Goal: Information Seeking & Learning: Learn about a topic

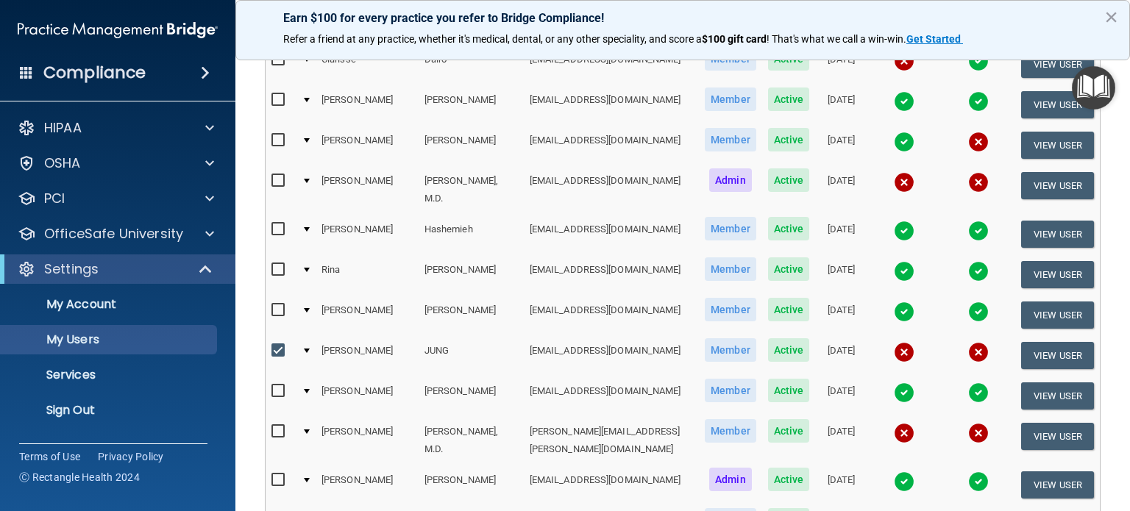
scroll to position [368, 0]
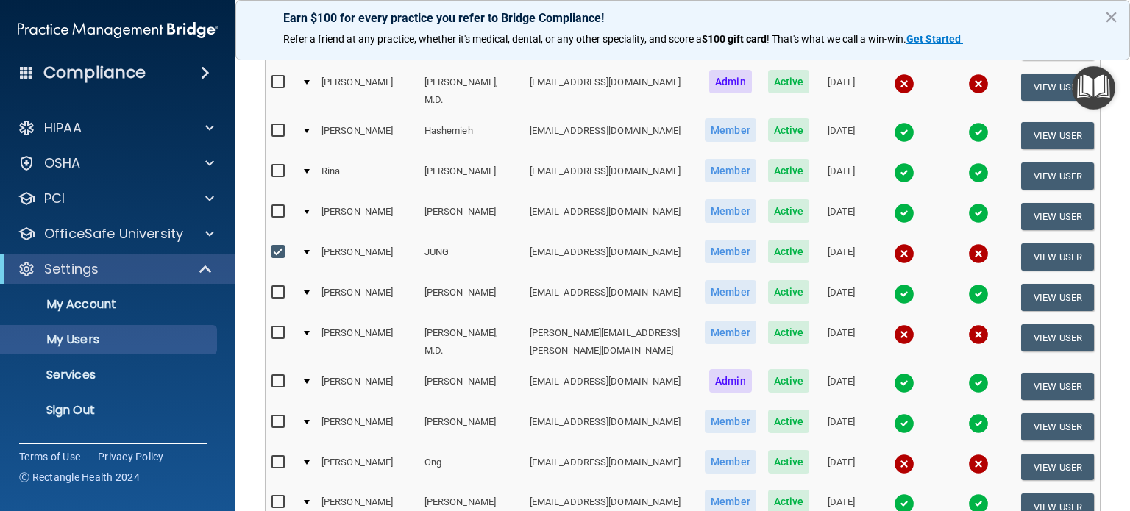
click at [278, 244] on label at bounding box center [280, 252] width 18 height 17
click at [278, 246] on input "checkbox" at bounding box center [279, 252] width 17 height 12
checkbox input "false"
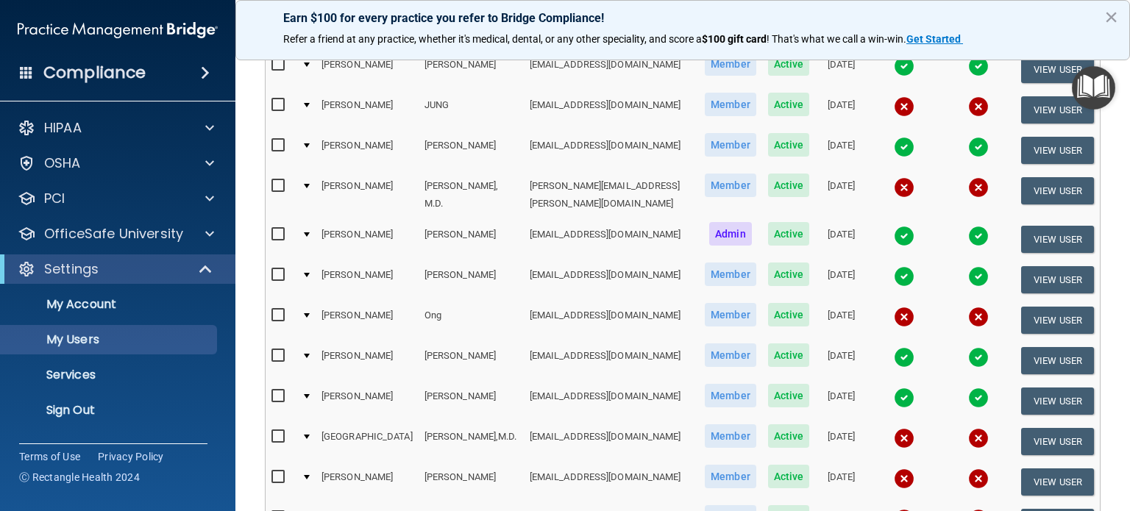
scroll to position [587, 0]
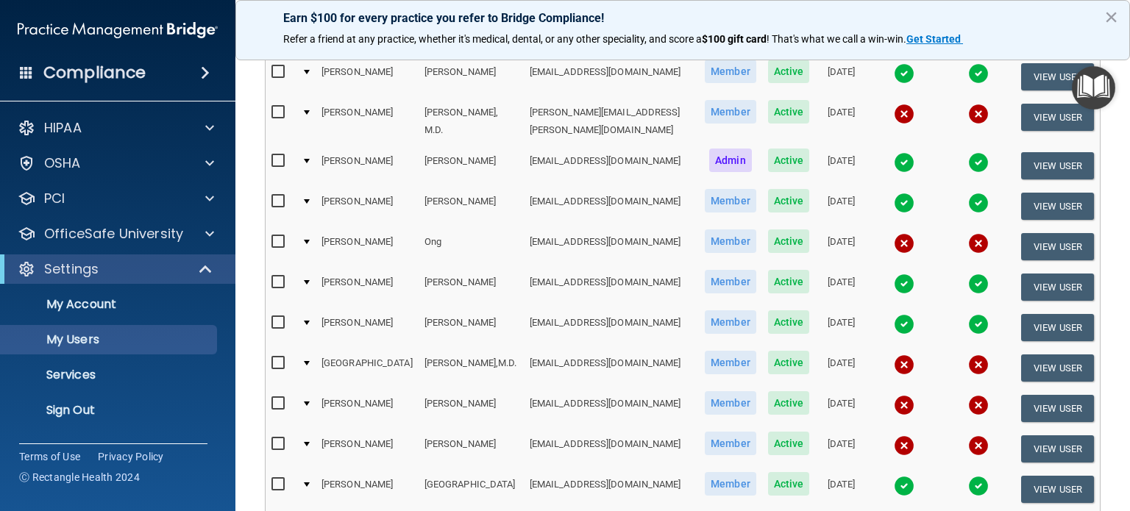
click at [277, 438] on input "checkbox" at bounding box center [279, 444] width 17 height 12
checkbox input "true"
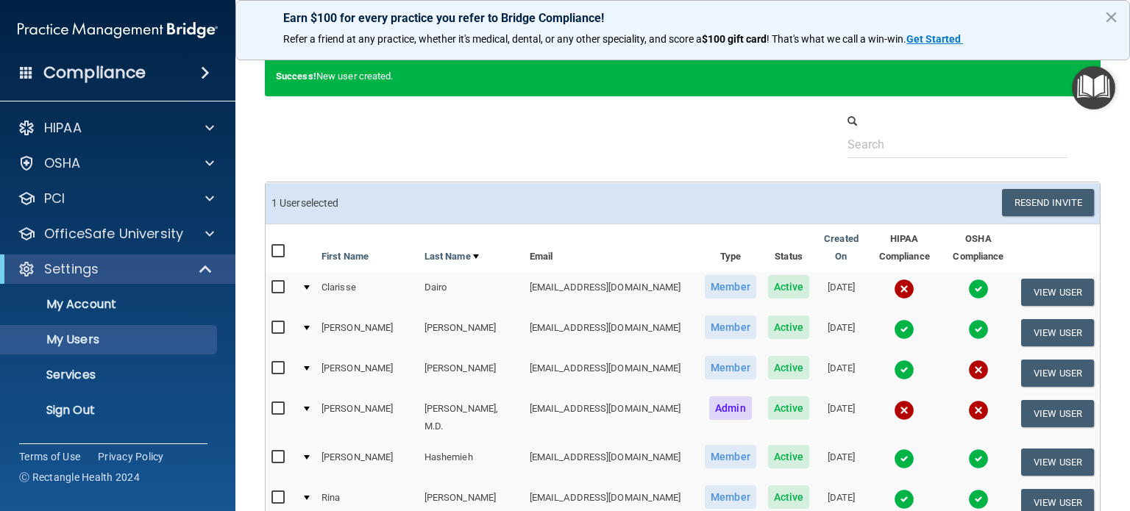
scroll to position [0, 0]
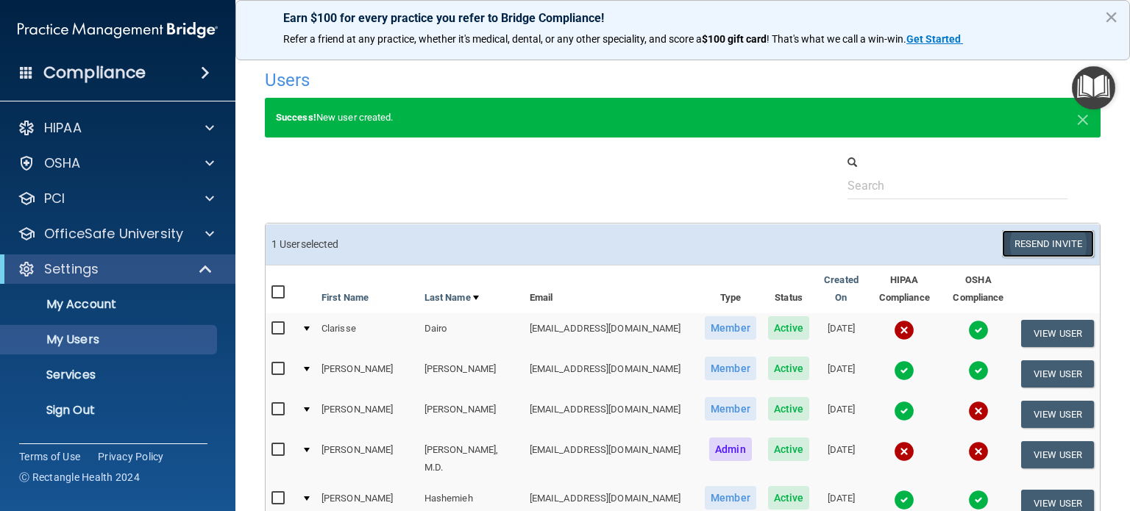
click at [1059, 244] on button "Resend Invite" at bounding box center [1048, 243] width 92 height 27
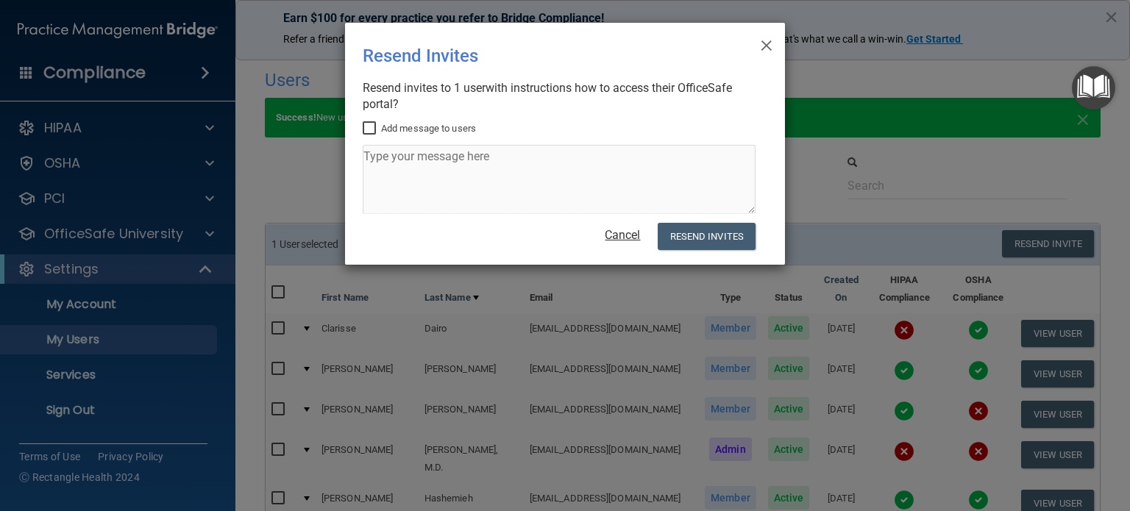
click at [638, 236] on link "Cancel" at bounding box center [622, 235] width 35 height 14
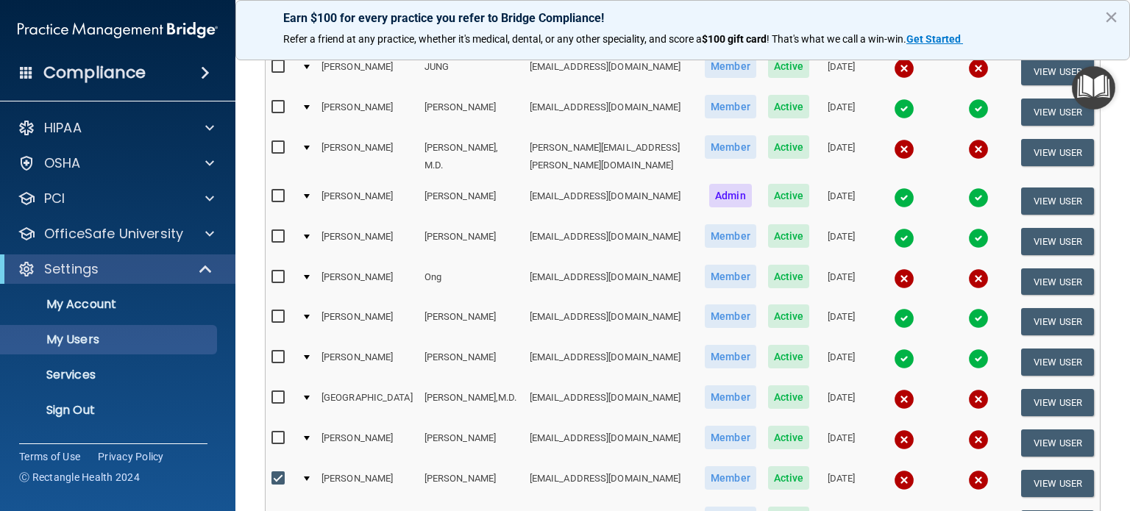
scroll to position [589, 0]
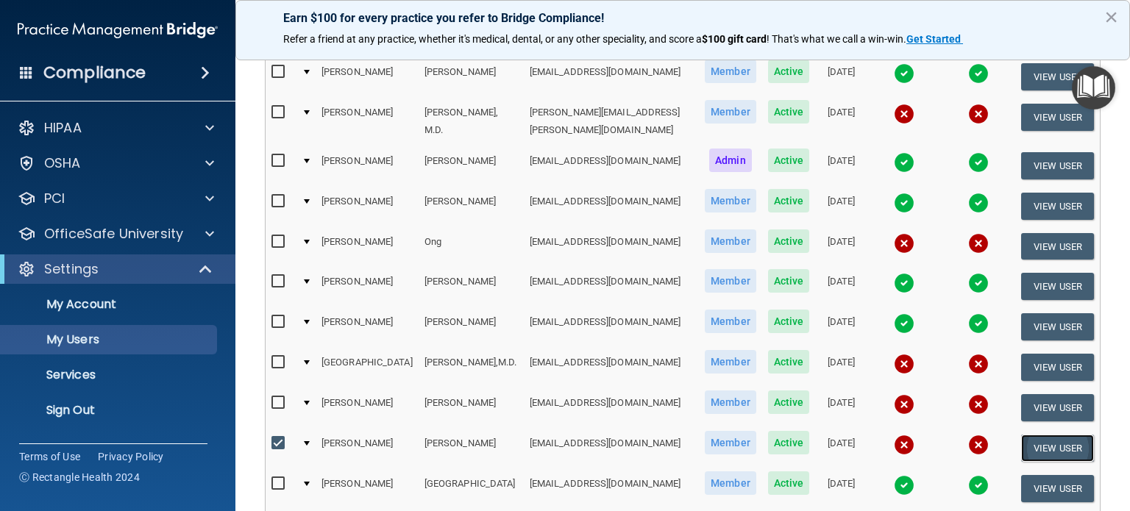
click at [1065, 435] on button "View User" at bounding box center [1057, 448] width 73 height 27
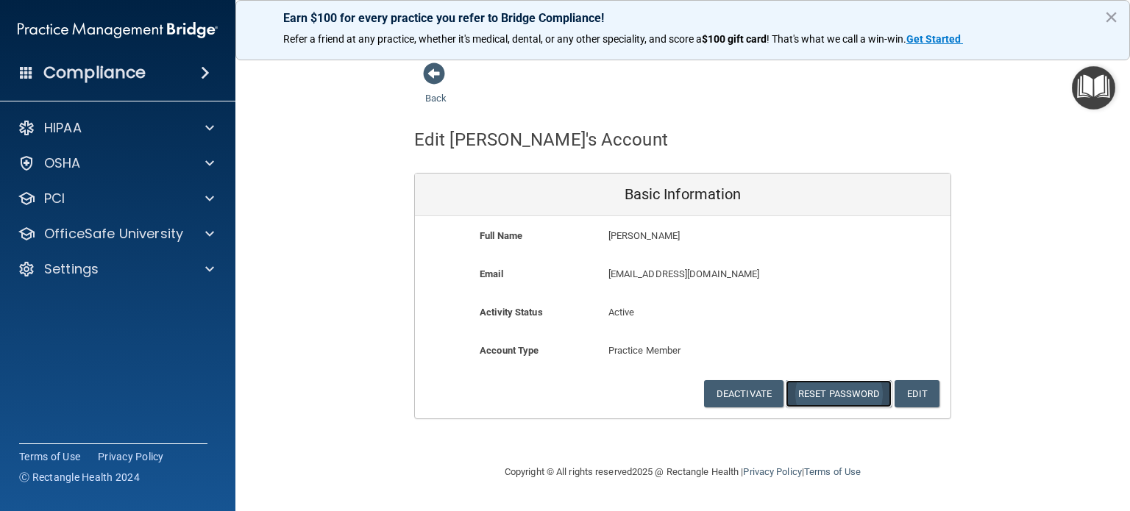
click at [850, 391] on button "Reset Password" at bounding box center [839, 393] width 106 height 27
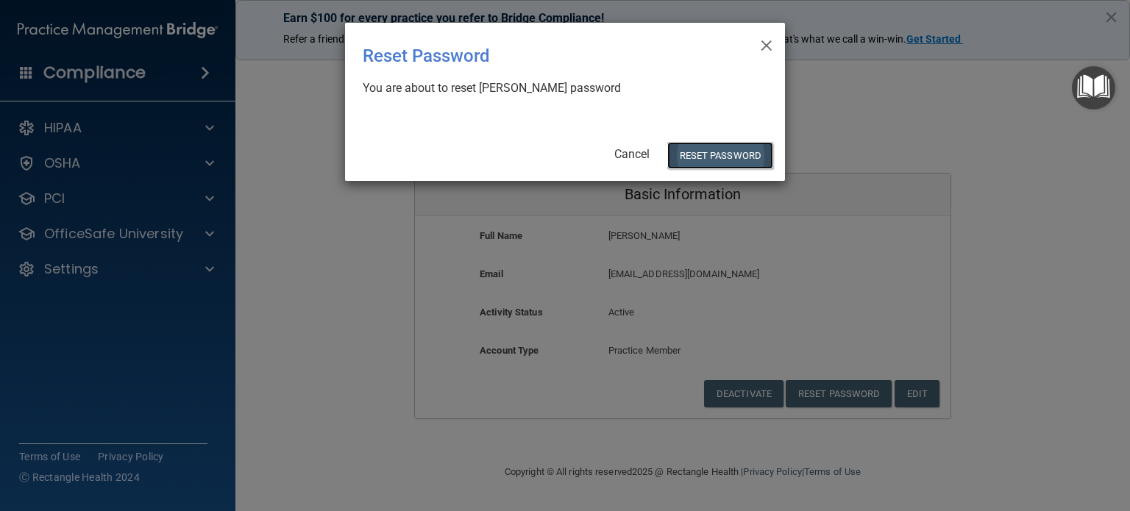
click at [708, 158] on button "Reset Password" at bounding box center [720, 155] width 106 height 27
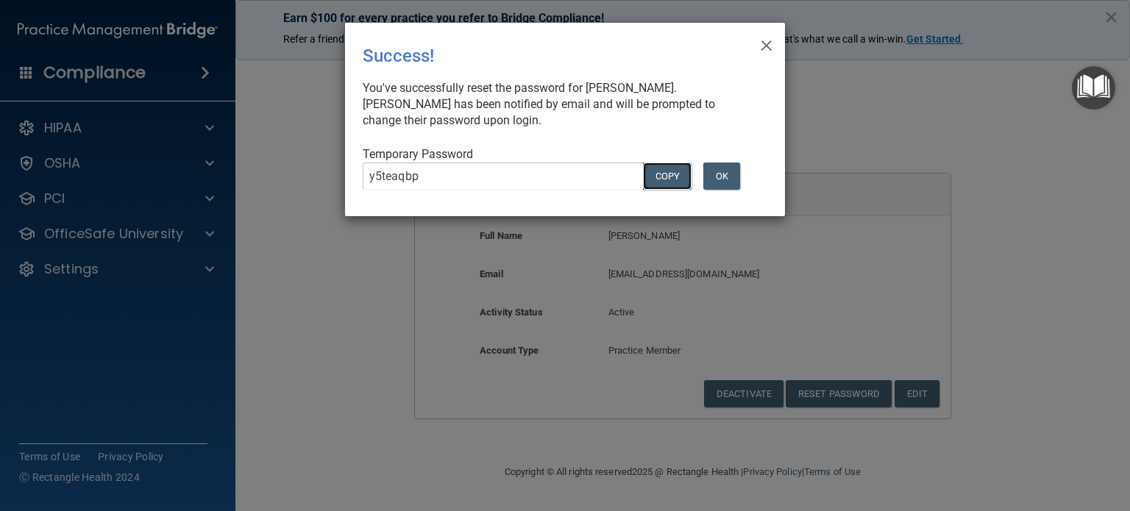
click at [667, 176] on button "COPY" at bounding box center [667, 176] width 49 height 27
click at [726, 175] on button "OK" at bounding box center [721, 176] width 37 height 27
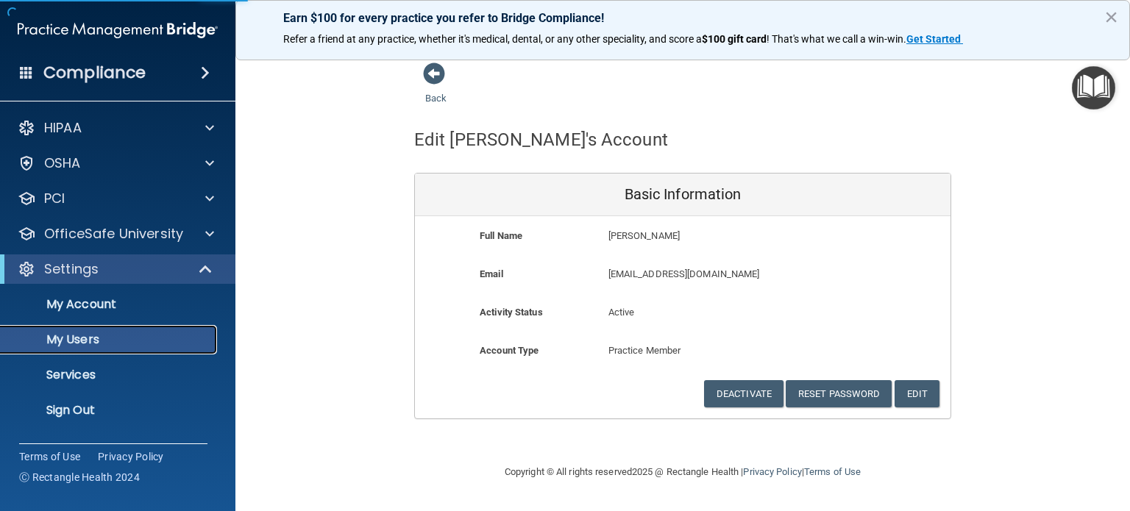
click at [80, 339] on p "My Users" at bounding box center [110, 340] width 201 height 15
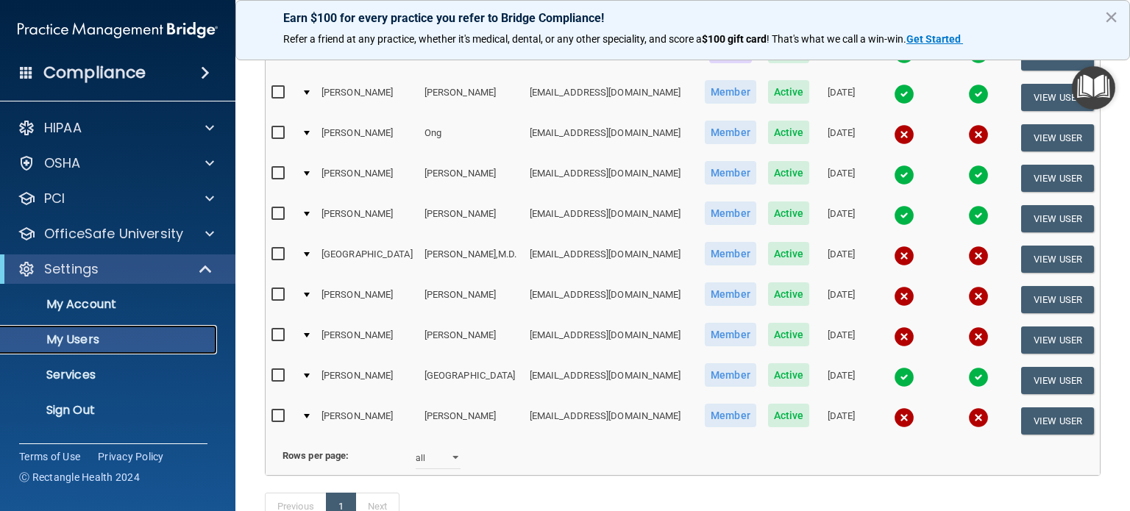
scroll to position [662, 0]
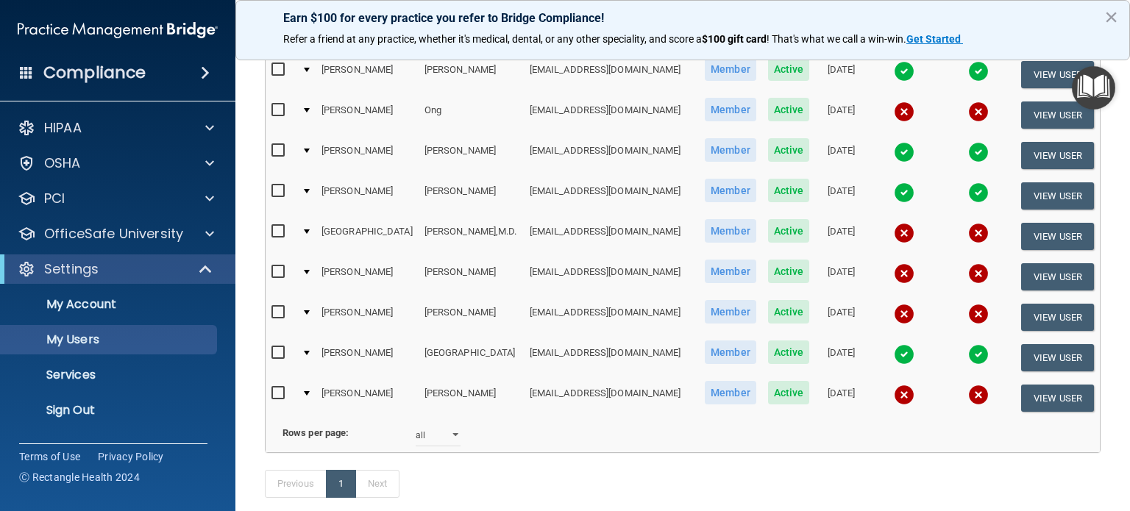
click at [280, 307] on input "checkbox" at bounding box center [279, 313] width 17 height 12
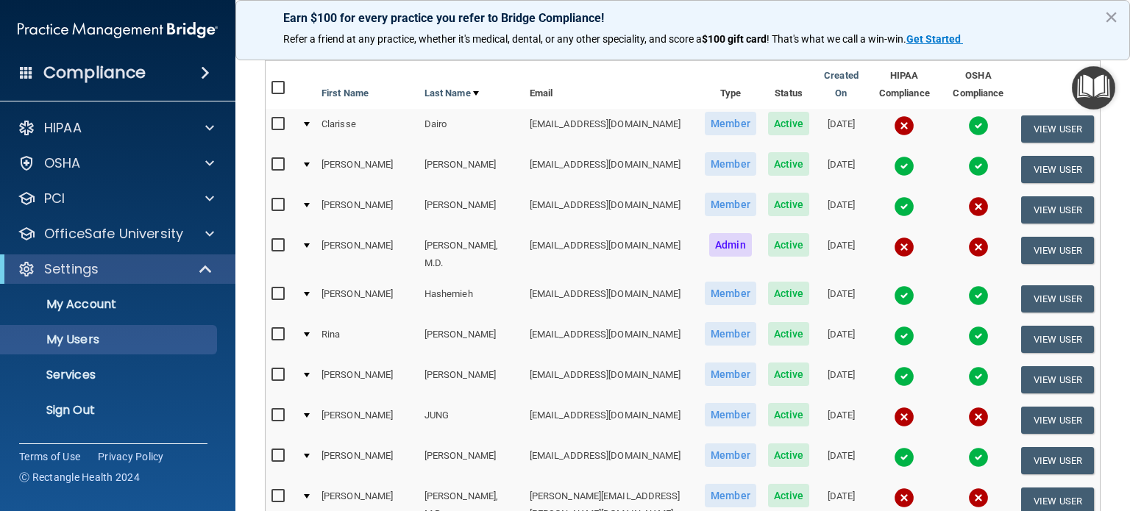
scroll to position [0, 0]
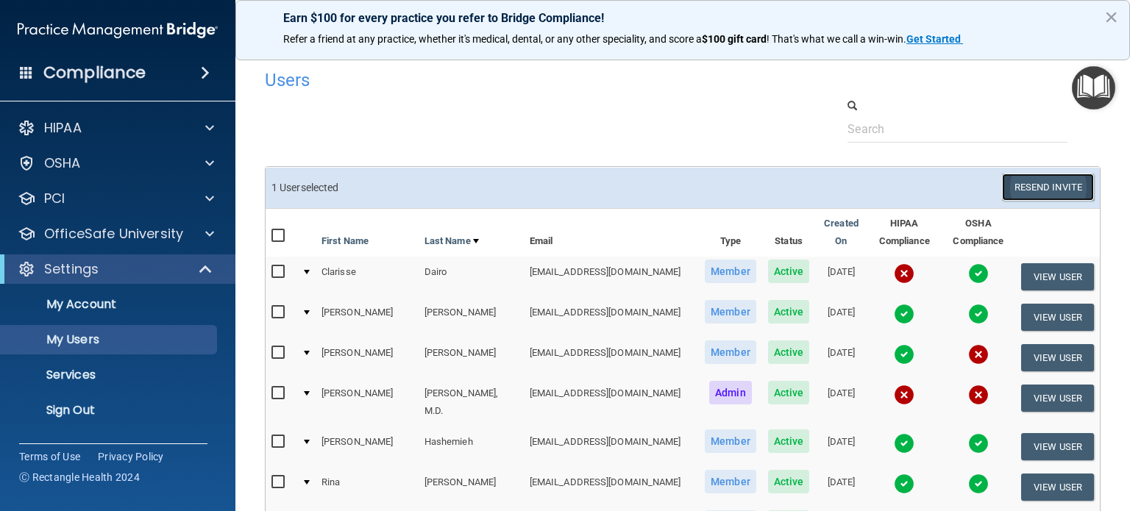
click at [1050, 185] on button "Resend Invite" at bounding box center [1048, 187] width 92 height 27
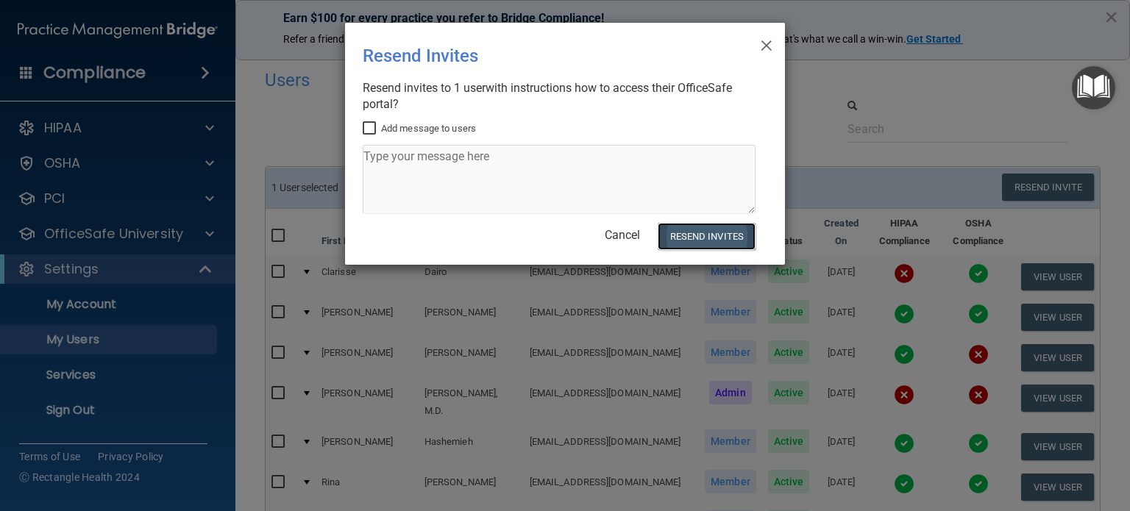
click at [721, 236] on button "Resend Invites" at bounding box center [707, 236] width 98 height 27
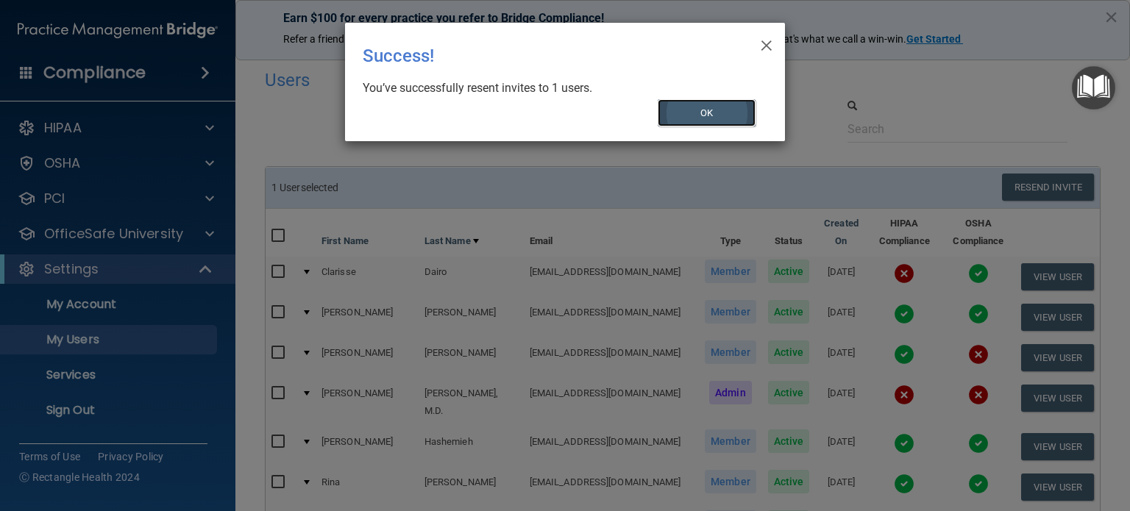
click at [696, 116] on button "OK" at bounding box center [707, 112] width 99 height 27
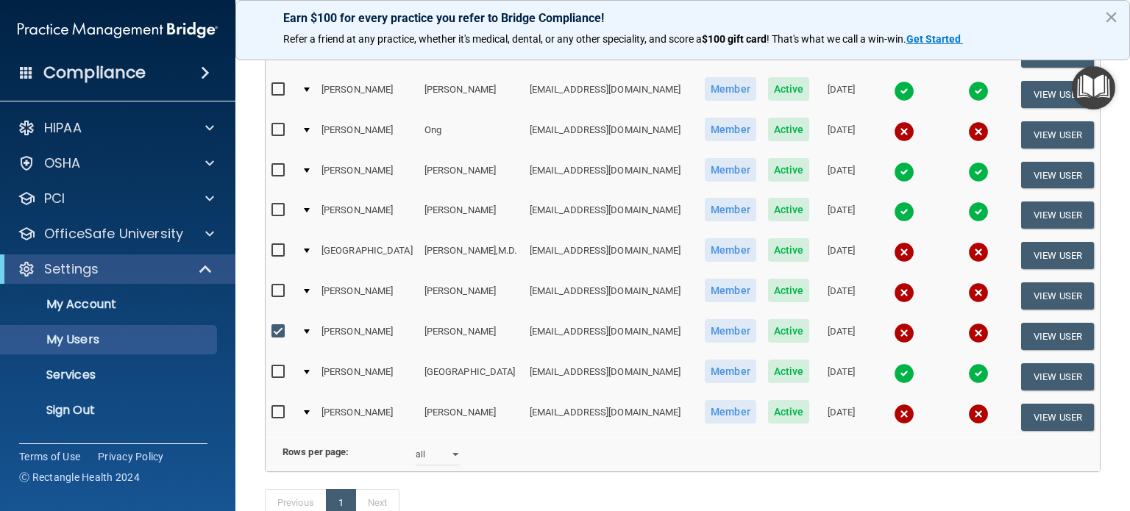
scroll to position [662, 0]
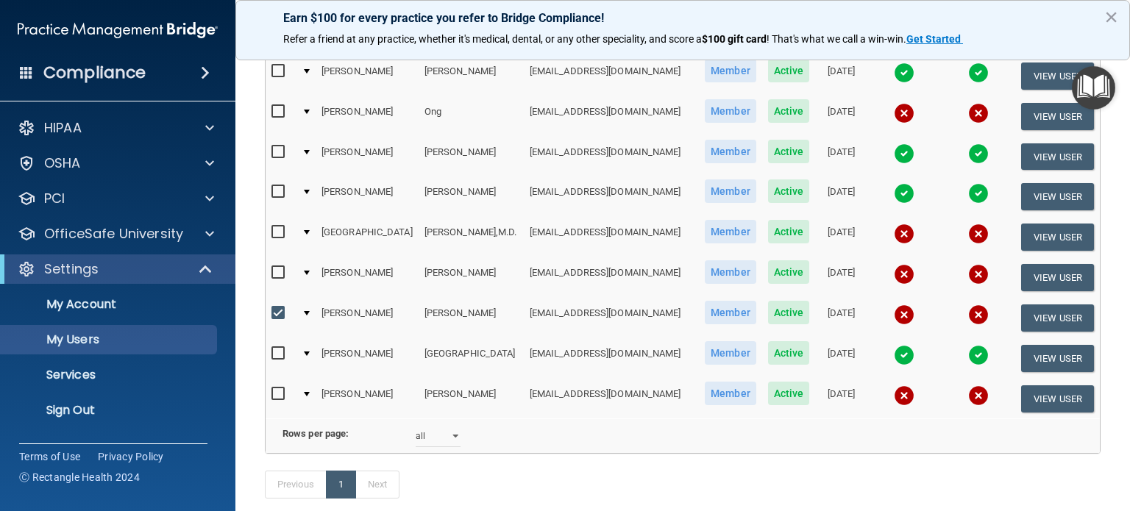
click at [271, 308] on input "checkbox" at bounding box center [279, 314] width 17 height 12
checkbox input "false"
click at [1045, 305] on button "View User" at bounding box center [1057, 318] width 73 height 27
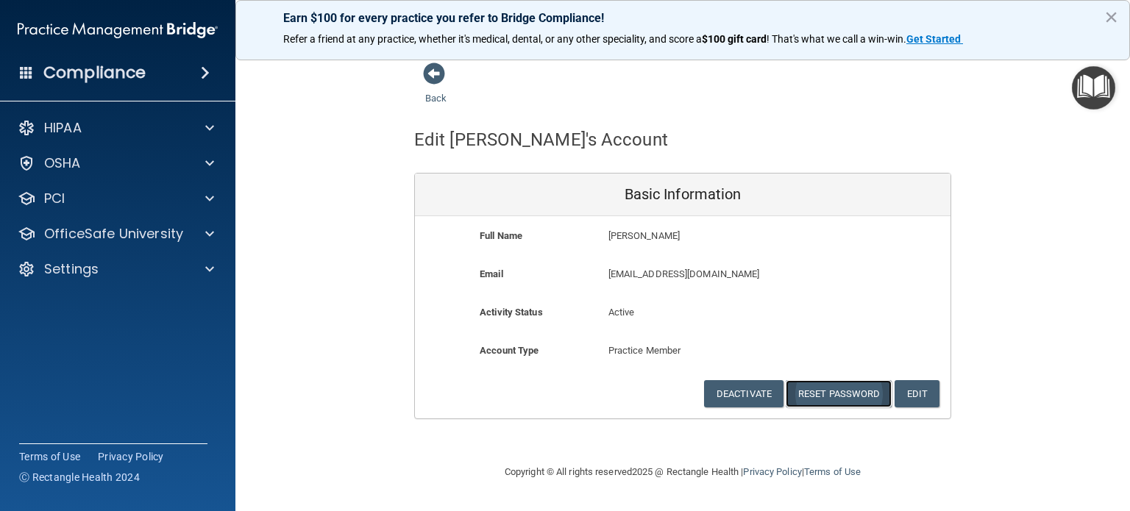
click at [836, 388] on button "Reset Password" at bounding box center [839, 393] width 106 height 27
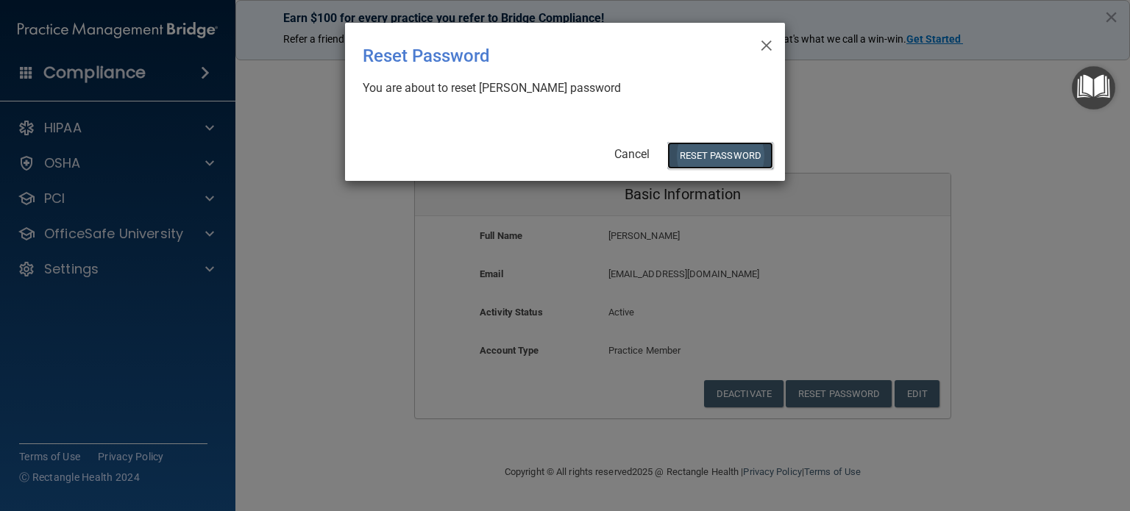
click at [722, 152] on button "Reset Password" at bounding box center [720, 155] width 106 height 27
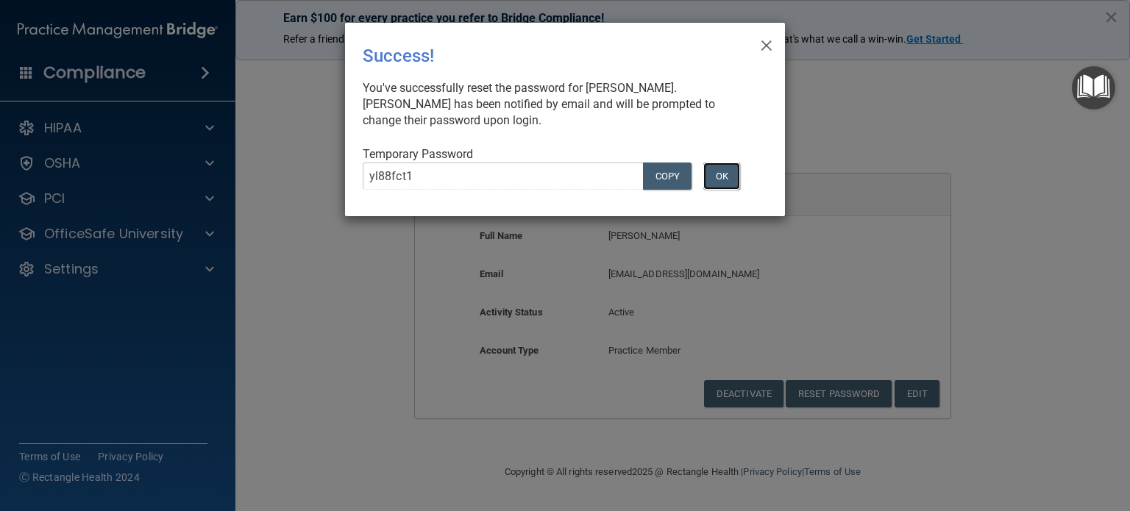
click at [728, 182] on button "OK" at bounding box center [721, 176] width 37 height 27
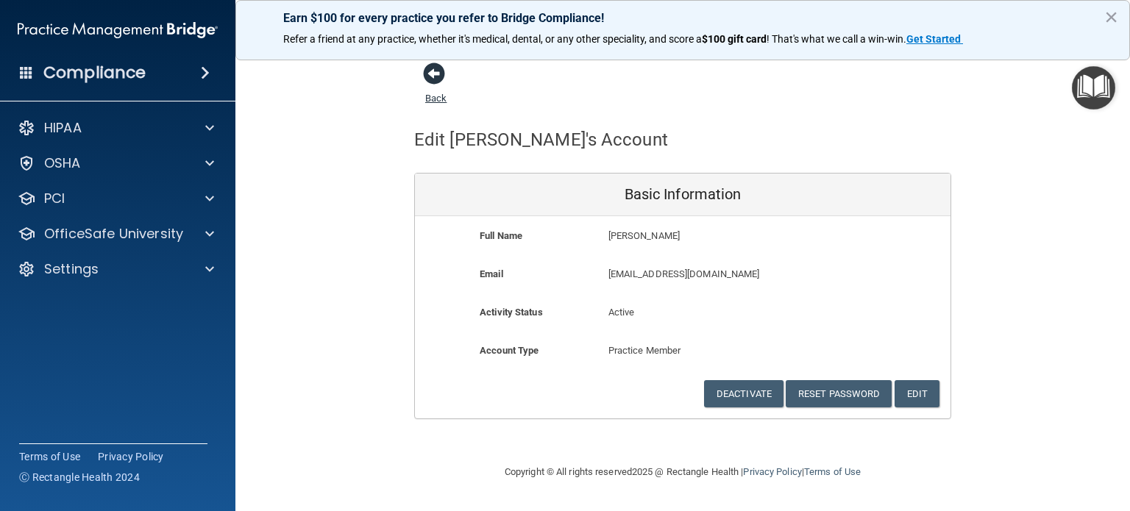
click at [437, 70] on span at bounding box center [434, 74] width 22 height 22
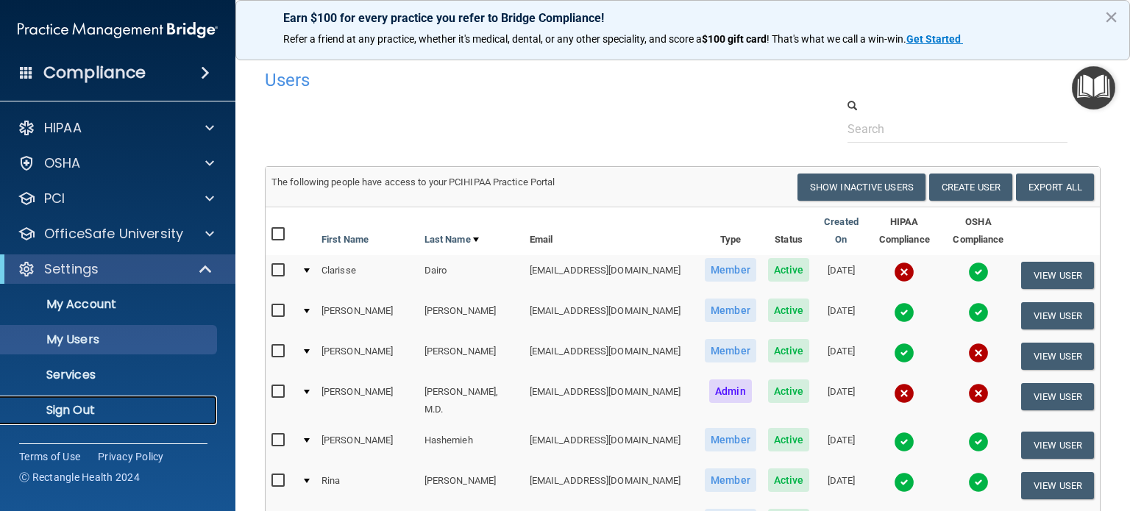
click at [79, 410] on p "Sign Out" at bounding box center [110, 410] width 201 height 15
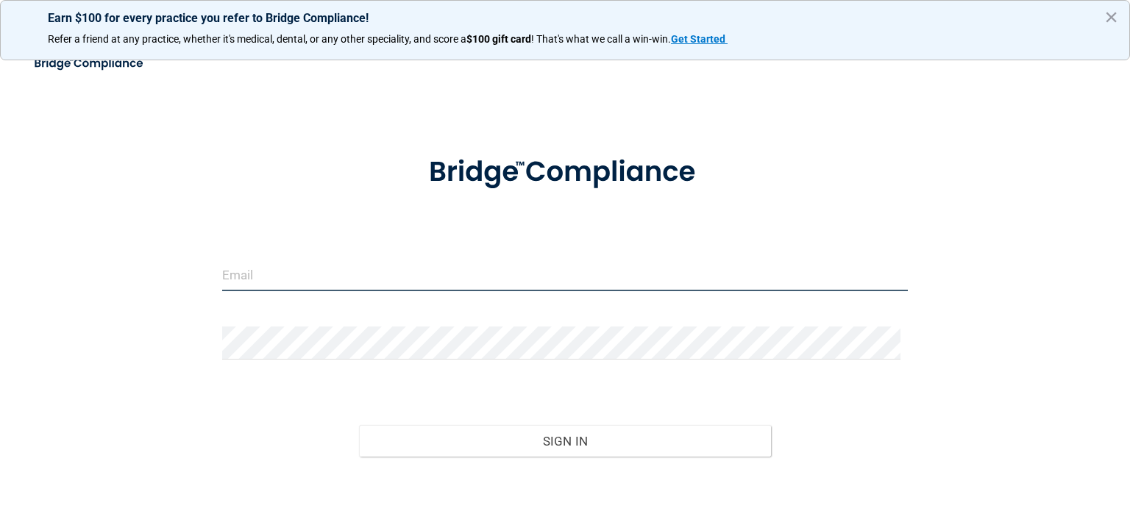
click at [491, 261] on input "email" at bounding box center [565, 274] width 686 height 33
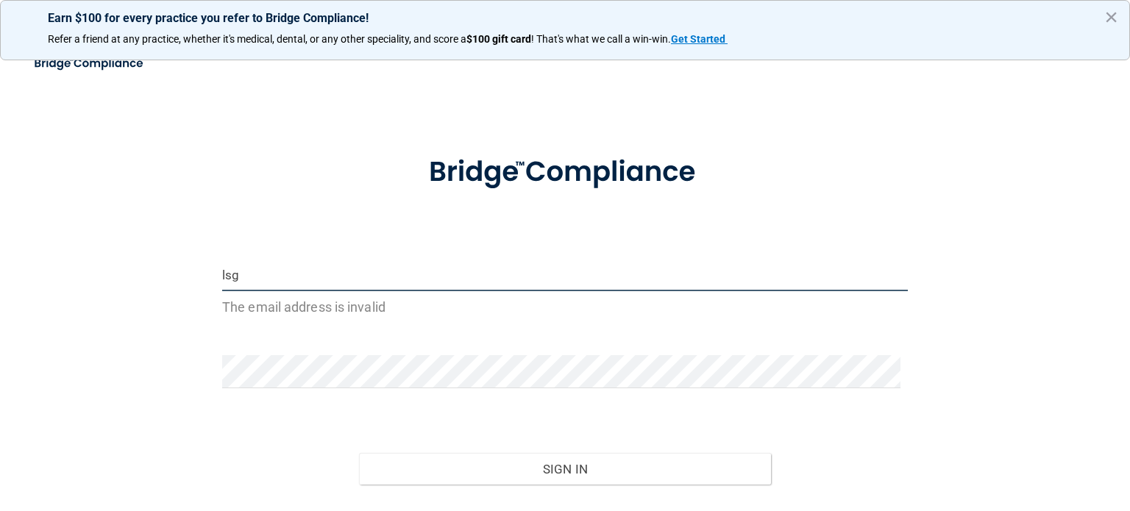
click at [359, 453] on button "Sign In" at bounding box center [564, 469] width 411 height 32
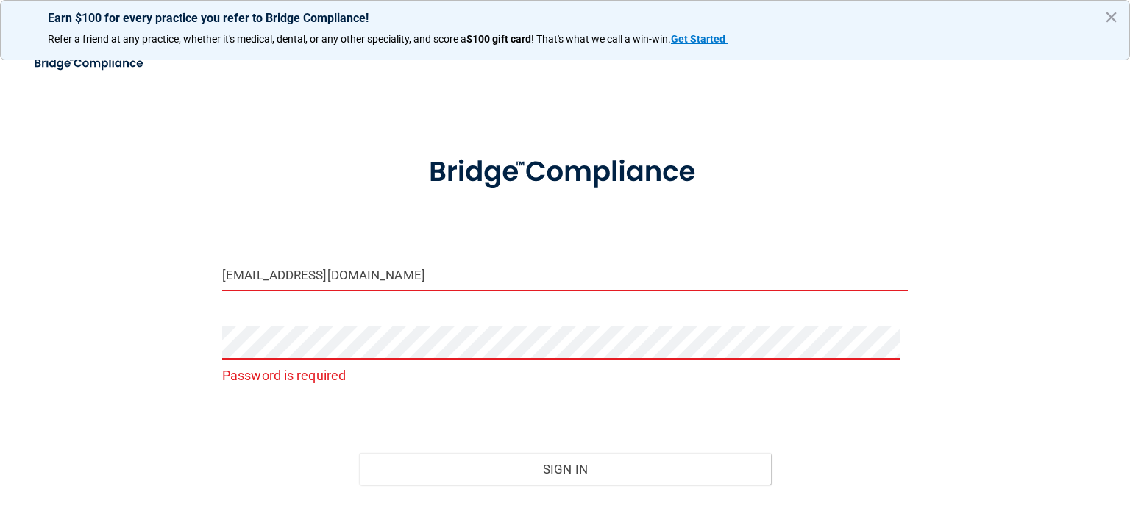
type input "[EMAIL_ADDRESS][DOMAIN_NAME]"
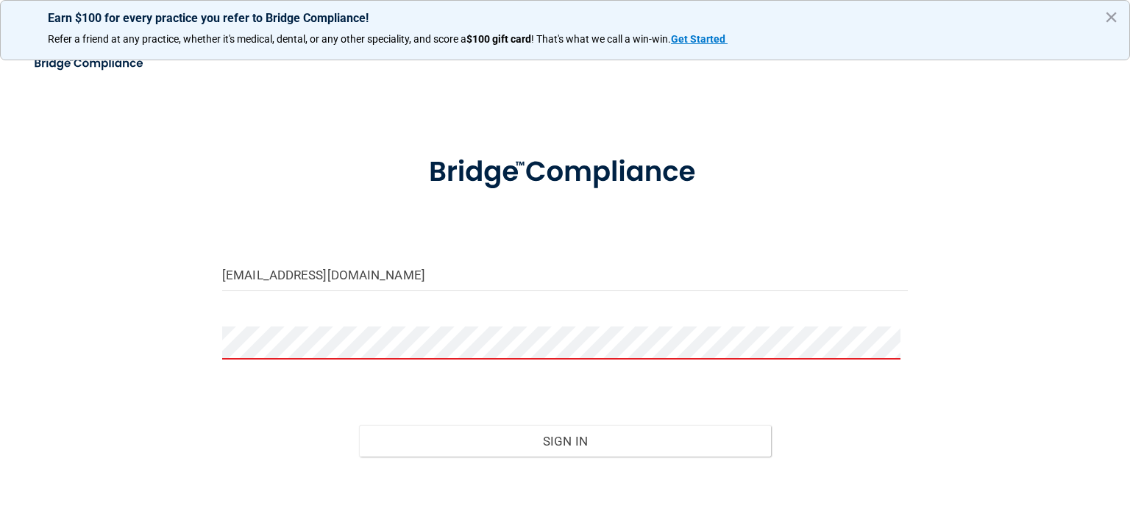
click at [359, 425] on button "Sign In" at bounding box center [564, 441] width 411 height 32
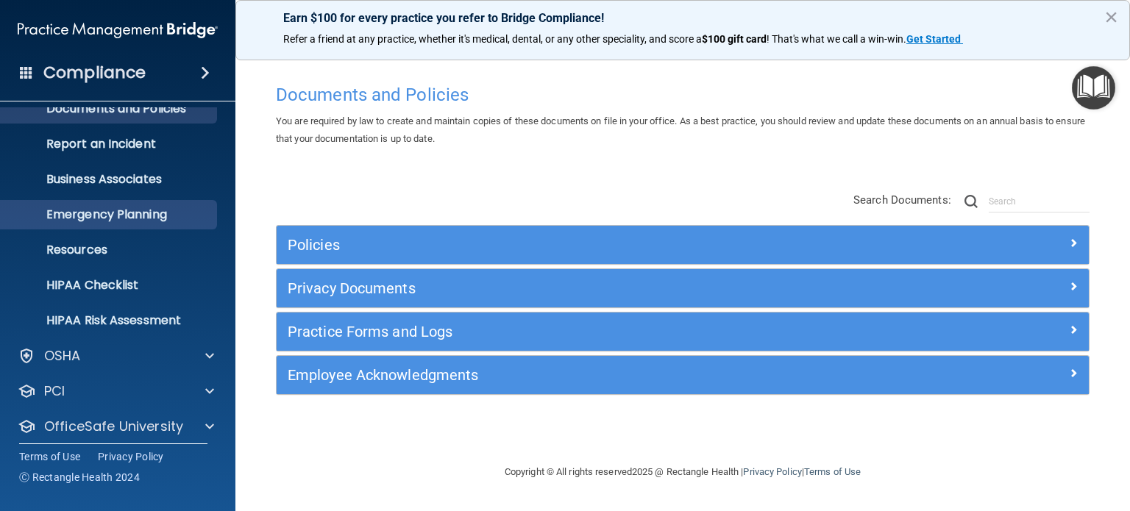
scroll to position [99, 0]
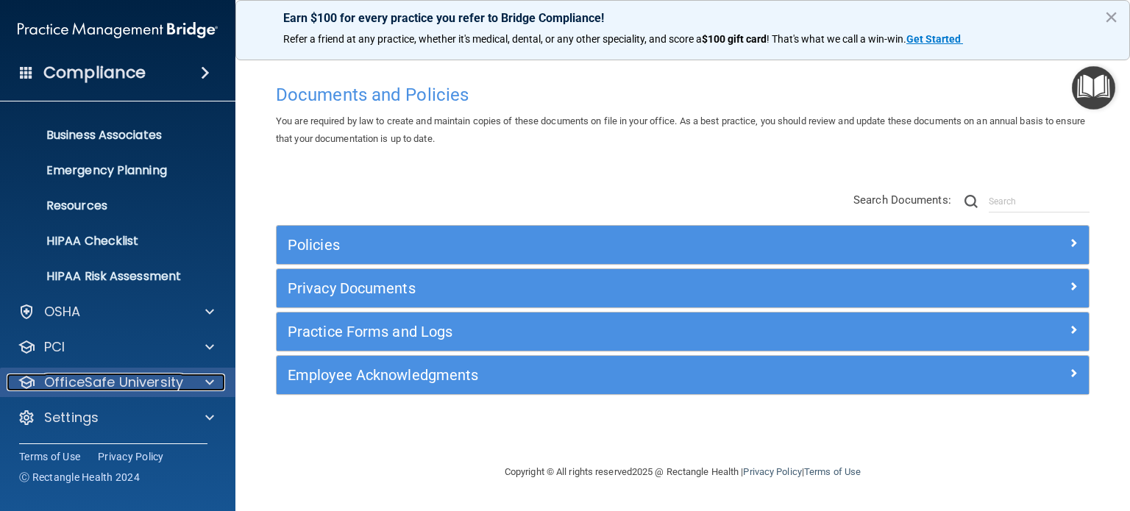
click at [151, 383] on p "OfficeSafe University" at bounding box center [113, 383] width 139 height 18
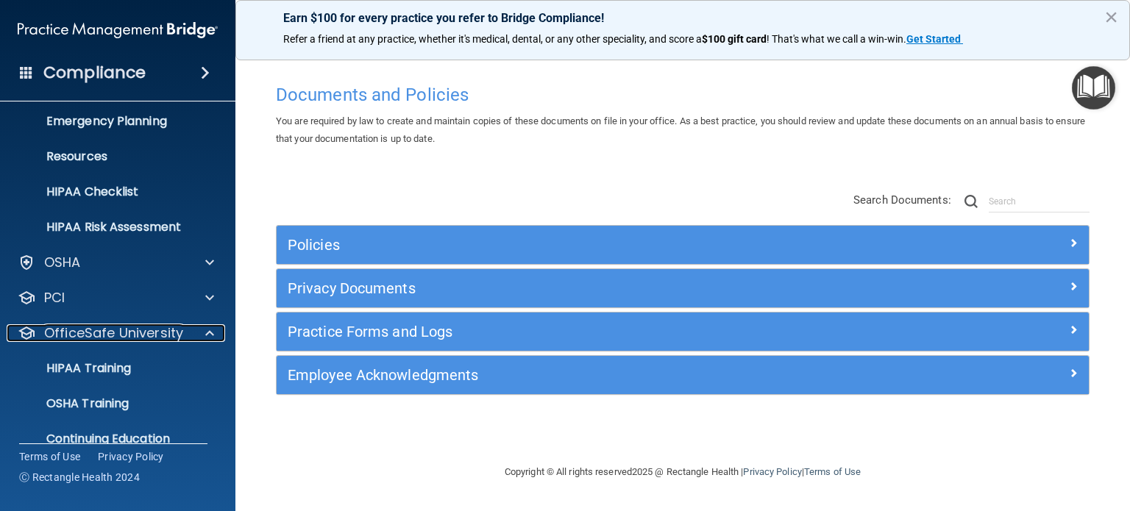
scroll to position [205, 0]
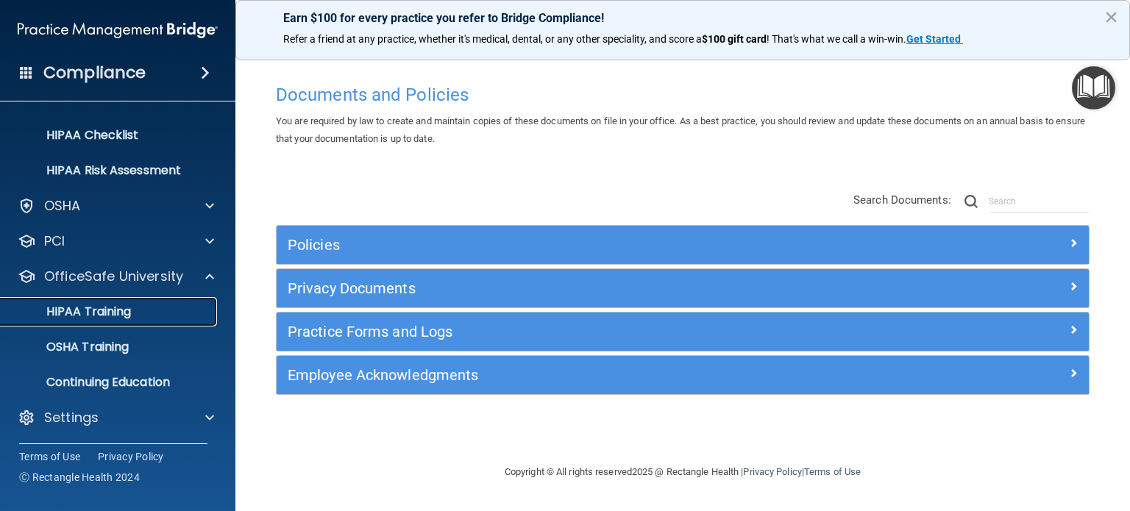
click at [107, 308] on p "HIPAA Training" at bounding box center [70, 312] width 121 height 15
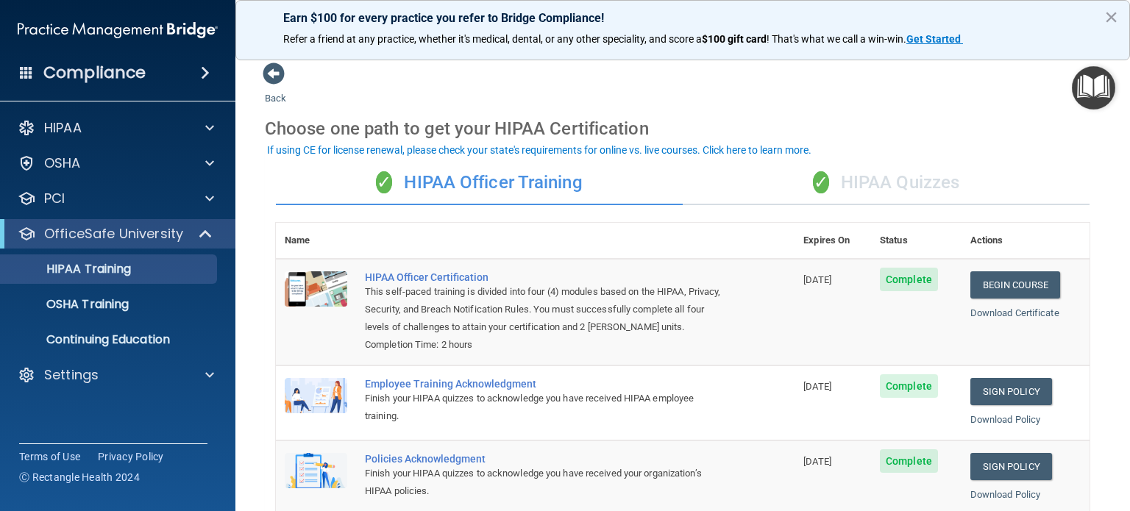
click at [867, 173] on div "✓ HIPAA Quizzes" at bounding box center [886, 183] width 407 height 44
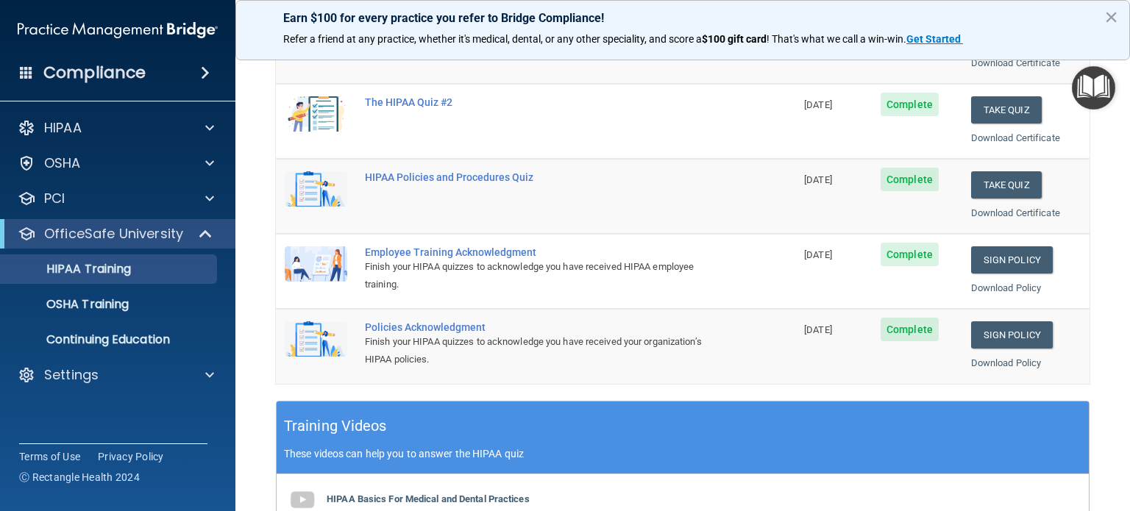
scroll to position [294, 0]
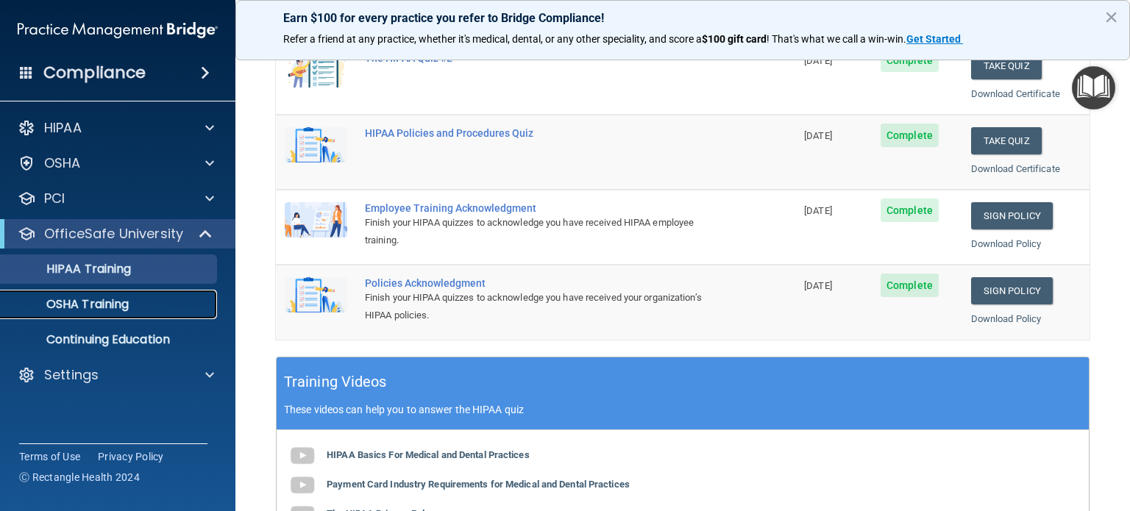
click at [129, 302] on p "OSHA Training" at bounding box center [69, 304] width 119 height 15
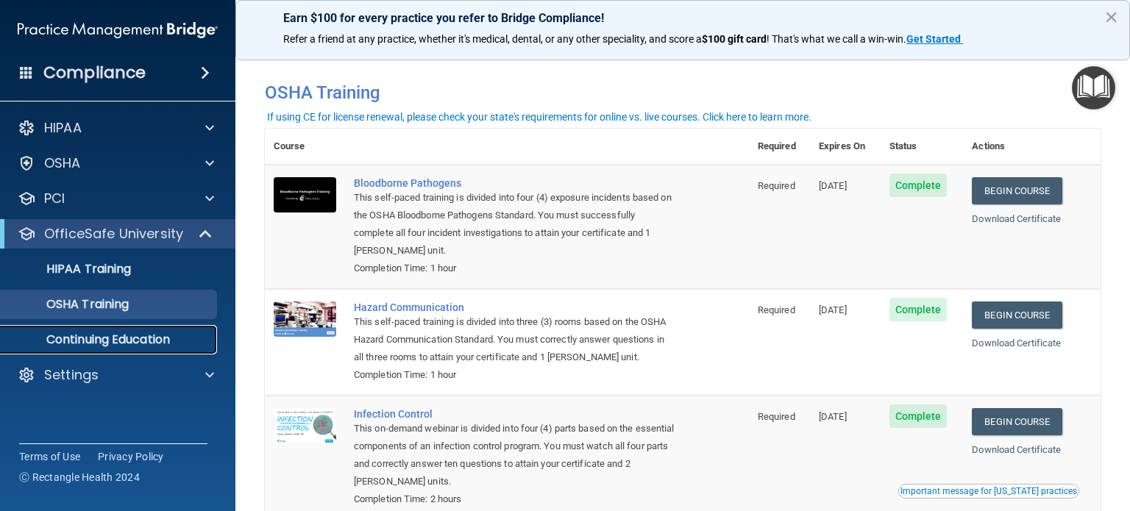
click at [120, 342] on p "Continuing Education" at bounding box center [110, 340] width 201 height 15
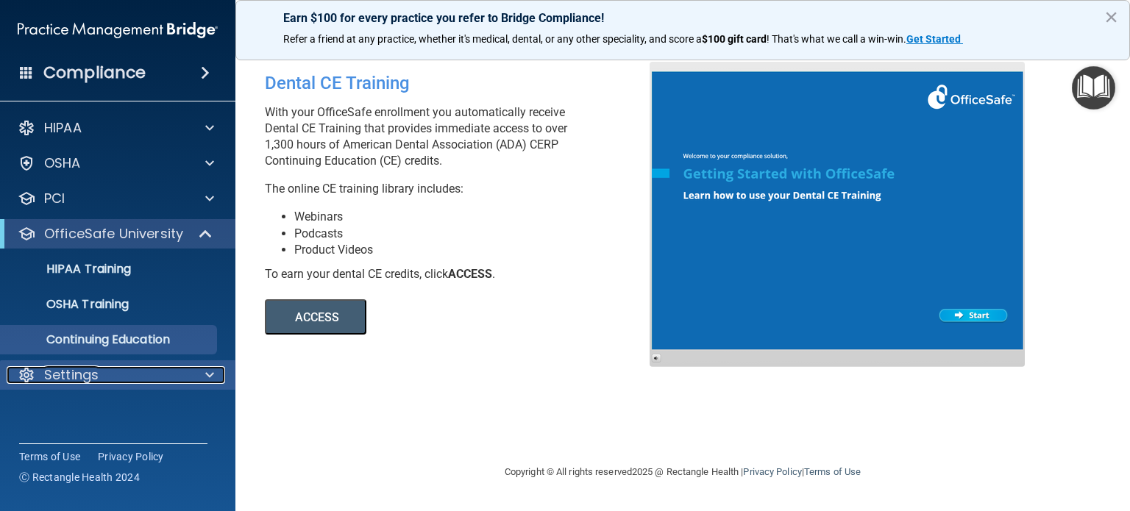
click at [91, 382] on p "Settings" at bounding box center [71, 375] width 54 height 18
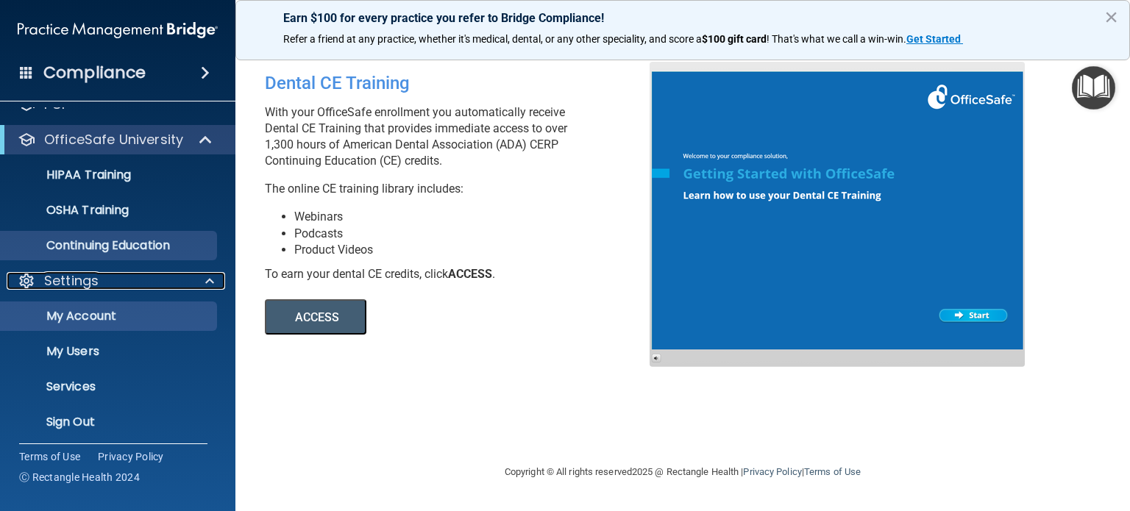
scroll to position [99, 0]
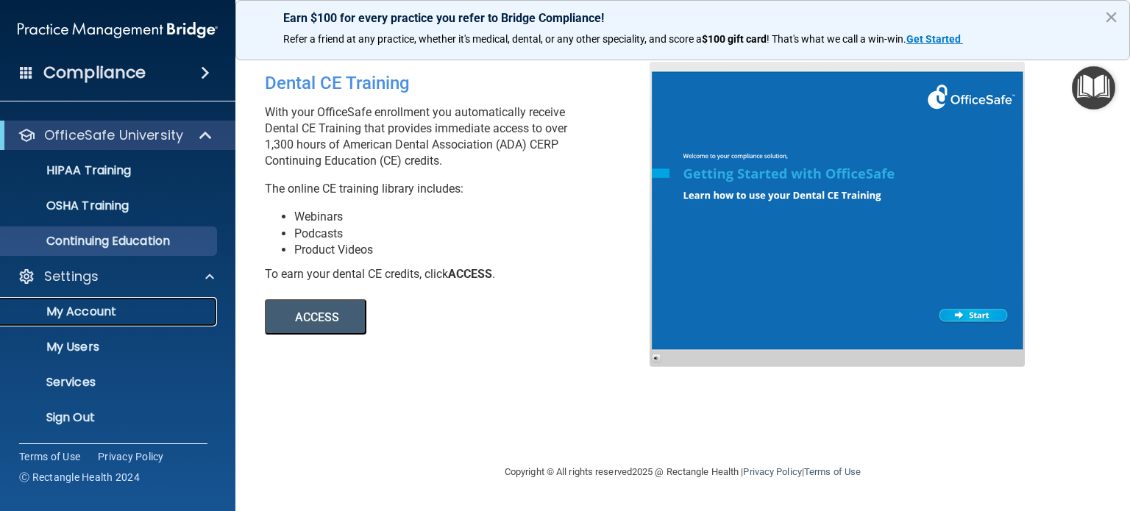
click at [94, 313] on p "My Account" at bounding box center [110, 312] width 201 height 15
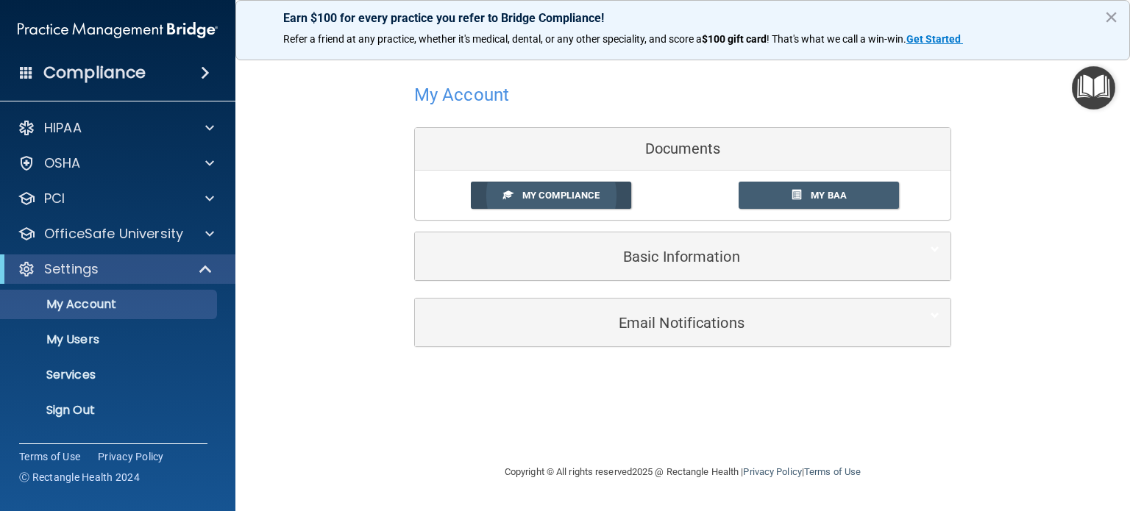
click at [579, 191] on span "My Compliance" at bounding box center [560, 195] width 77 height 11
